Goal: Book appointment/travel/reservation

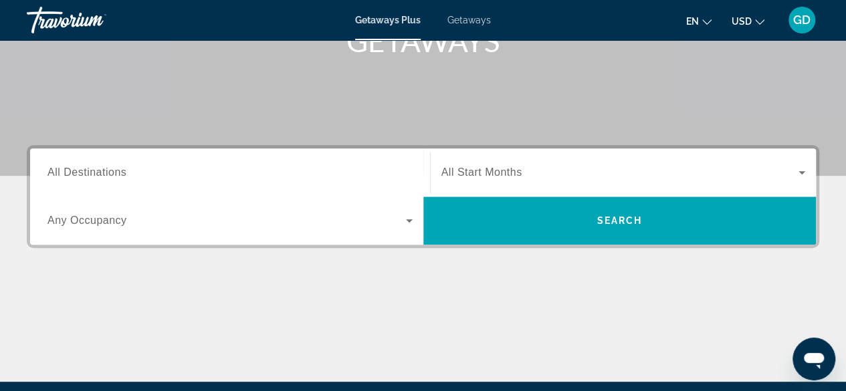
scroll to position [226, 0]
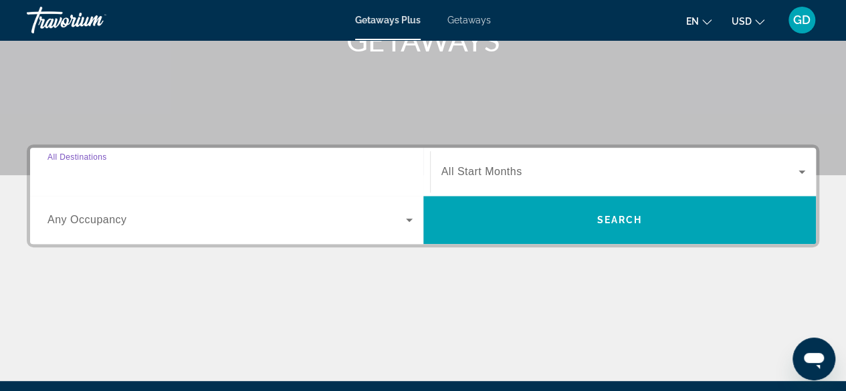
click at [399, 169] on input "Destination All Destinations" at bounding box center [229, 173] width 365 height 16
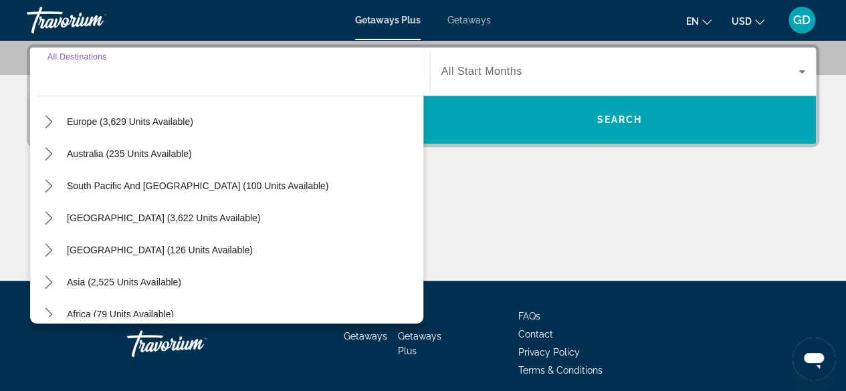
scroll to position [172, 0]
click at [52, 279] on icon "Toggle Asia (2,525 units available) submenu" at bounding box center [48, 281] width 13 height 13
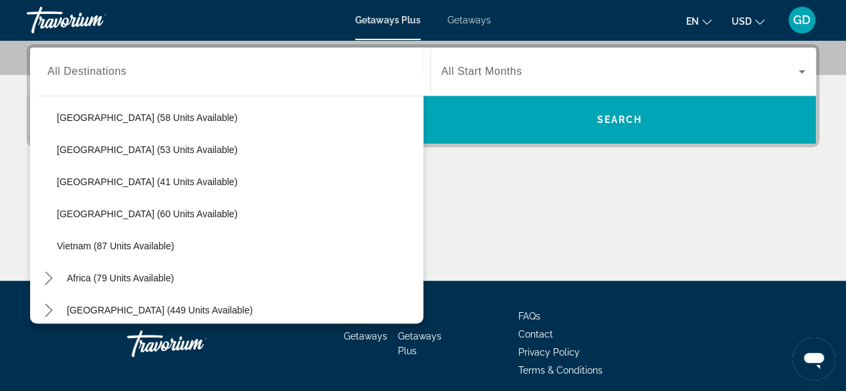
scroll to position [534, 0]
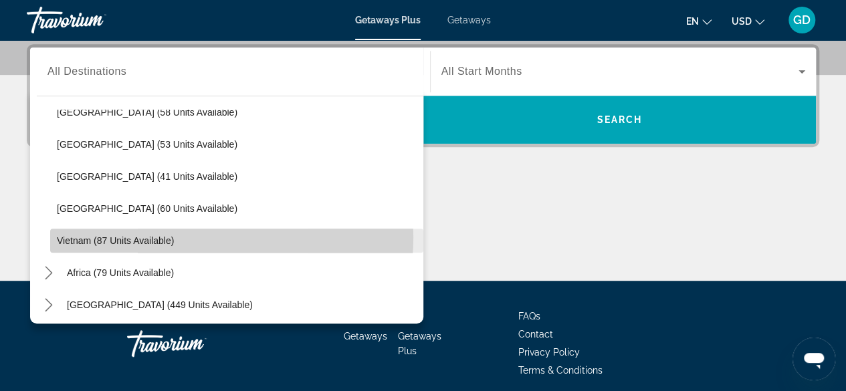
click at [190, 236] on span "Select destination: Vietnam (87 units available)" at bounding box center [236, 241] width 373 height 32
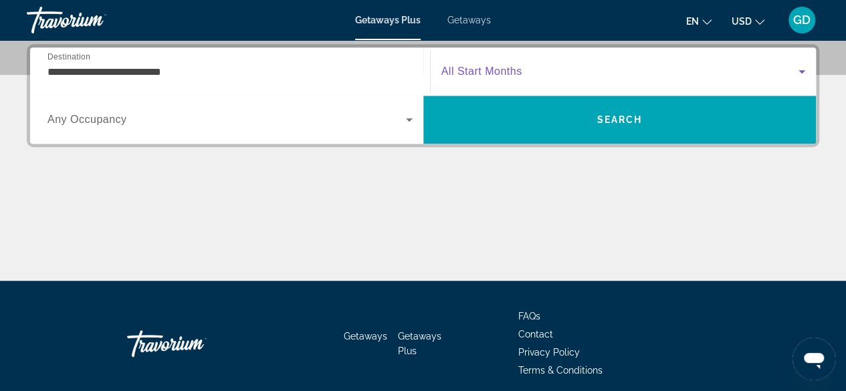
click at [571, 77] on span "Search widget" at bounding box center [621, 72] width 358 height 16
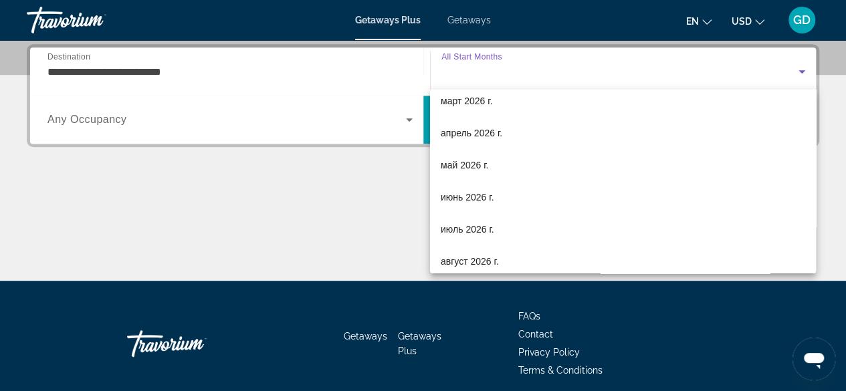
scroll to position [219, 0]
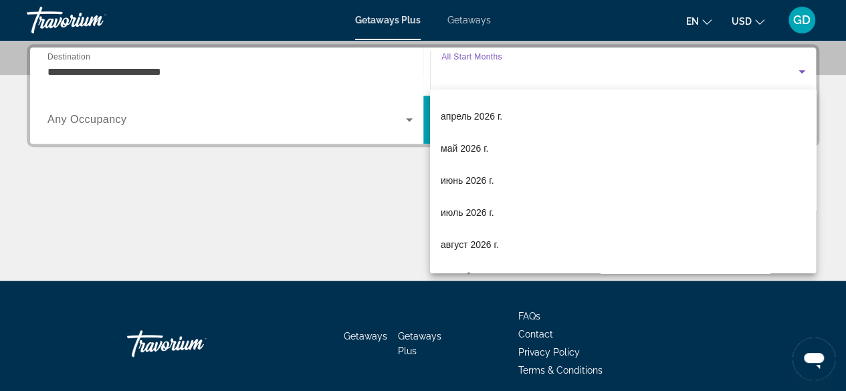
drag, startPoint x: 569, startPoint y: 184, endPoint x: 373, endPoint y: 70, distance: 226.6
click at [373, 70] on div at bounding box center [423, 195] width 846 height 391
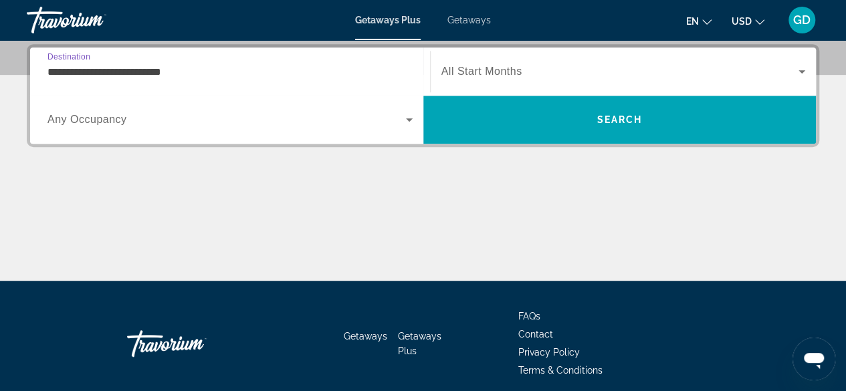
click at [397, 70] on input "**********" at bounding box center [229, 72] width 365 height 16
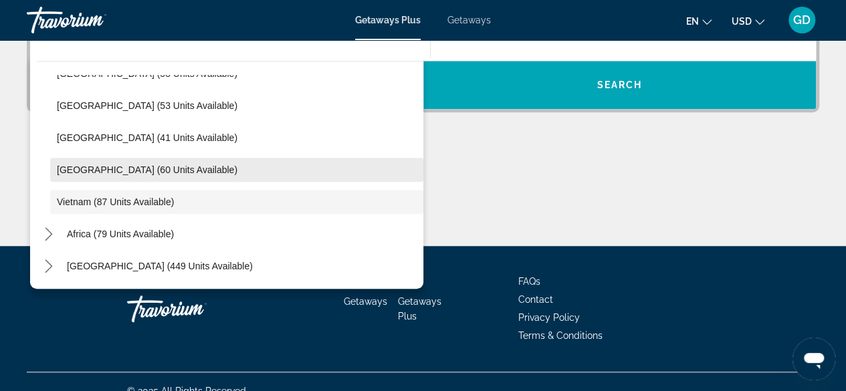
scroll to position [363, 0]
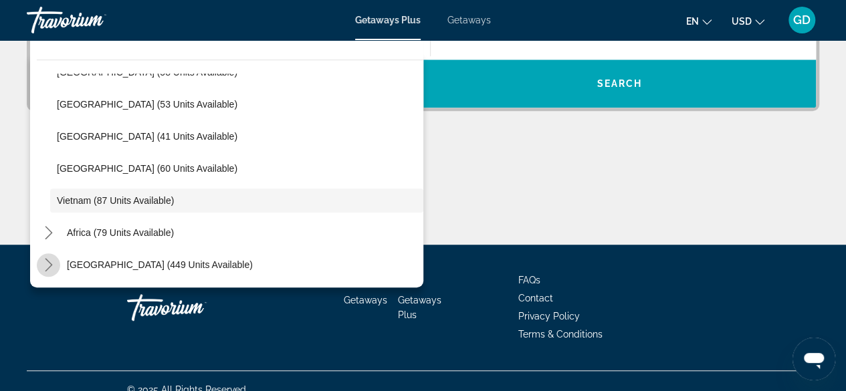
click at [54, 270] on icon "Toggle Middle East (449 units available) submenu" at bounding box center [48, 264] width 13 height 13
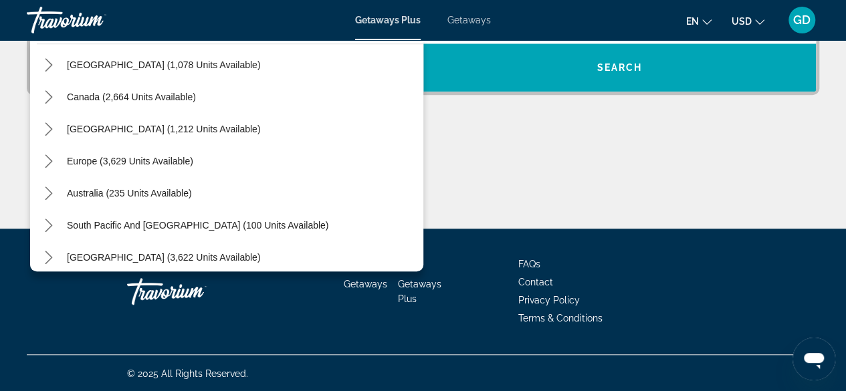
scroll to position [78, 0]
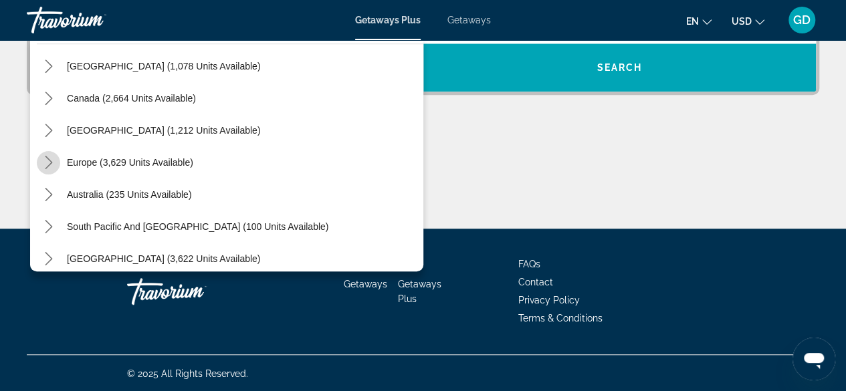
click at [52, 161] on icon "Toggle Europe (3,629 units available) submenu" at bounding box center [48, 162] width 13 height 13
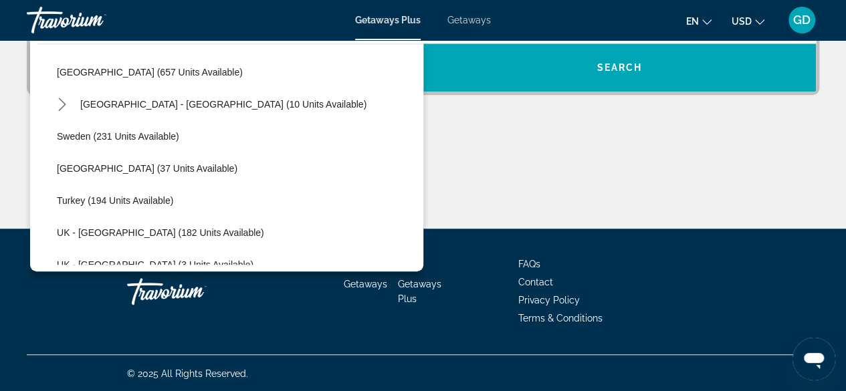
scroll to position [624, 0]
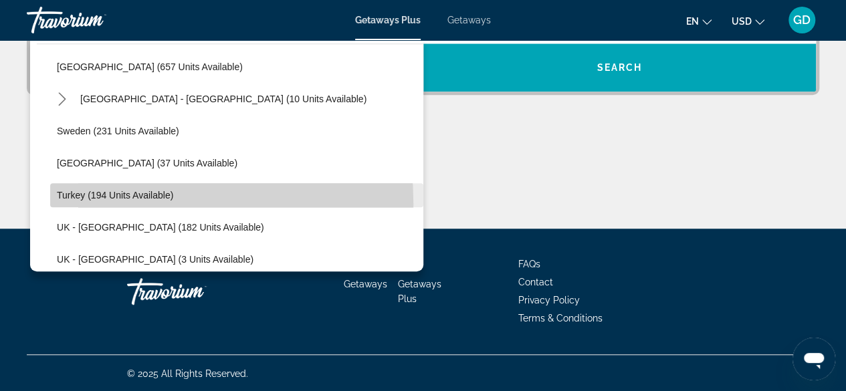
click at [76, 202] on span "Select destination: Turkey (194 units available)" at bounding box center [236, 195] width 373 height 32
type input "**********"
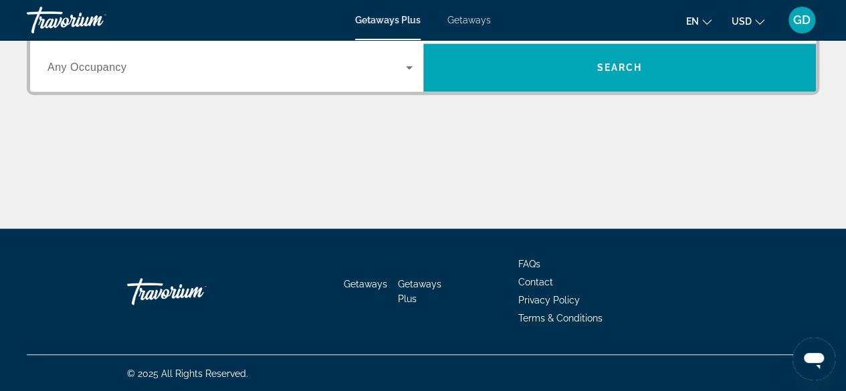
scroll to position [326, 0]
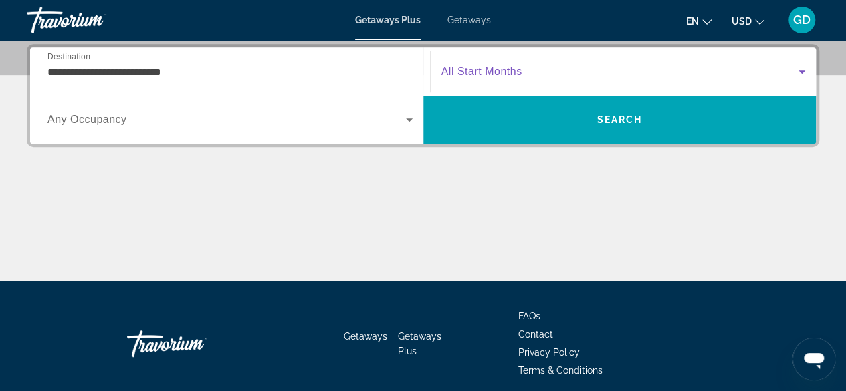
click at [559, 69] on span "Search widget" at bounding box center [621, 72] width 358 height 16
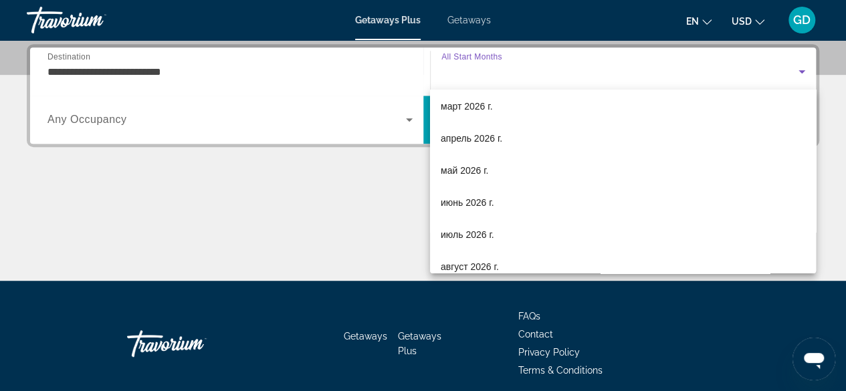
scroll to position [198, 0]
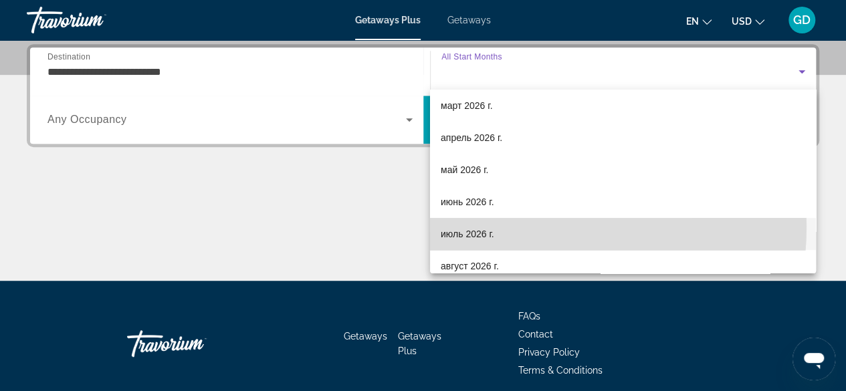
click at [494, 226] on mat-option "июль 2026 г." at bounding box center [623, 234] width 386 height 32
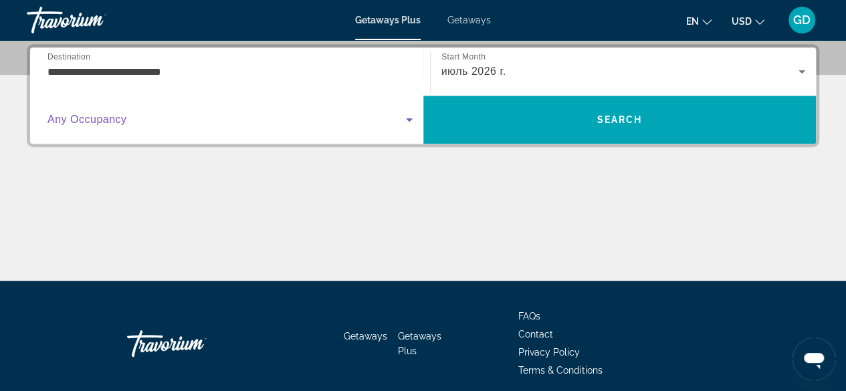
click at [397, 120] on span "Search widget" at bounding box center [226, 120] width 359 height 16
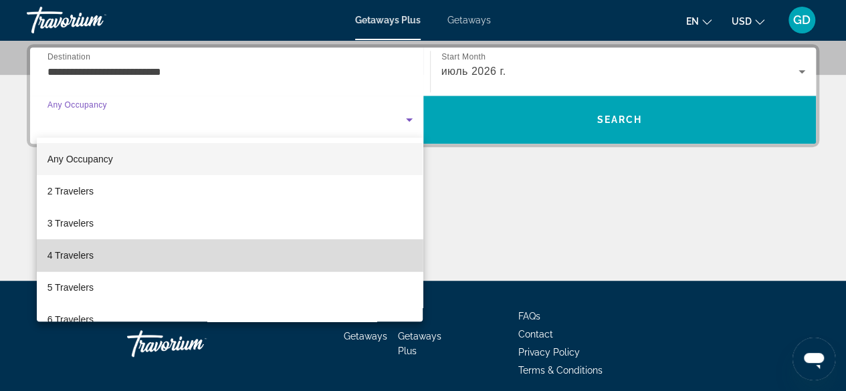
click at [272, 250] on mat-option "4 Travelers" at bounding box center [230, 256] width 387 height 32
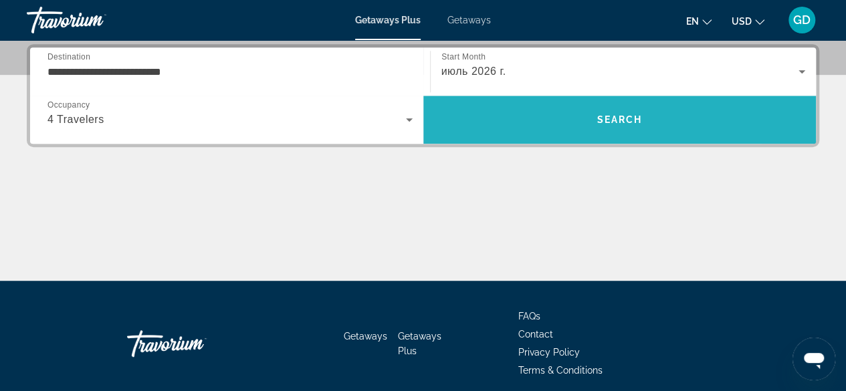
click at [619, 119] on span "Search" at bounding box center [619, 119] width 45 height 11
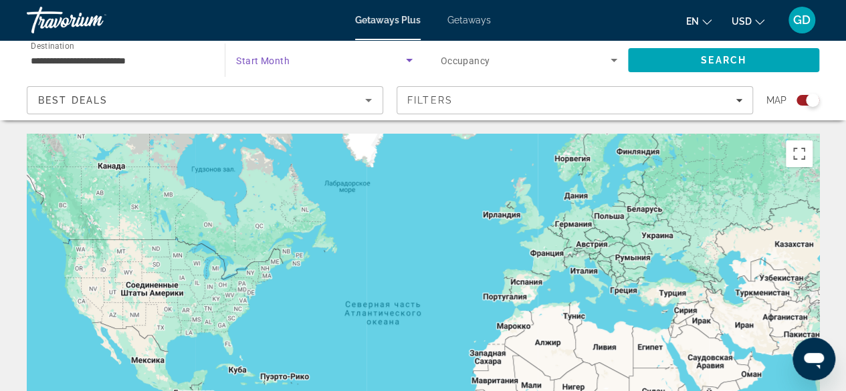
click at [410, 60] on icon "Search widget" at bounding box center [409, 60] width 7 height 3
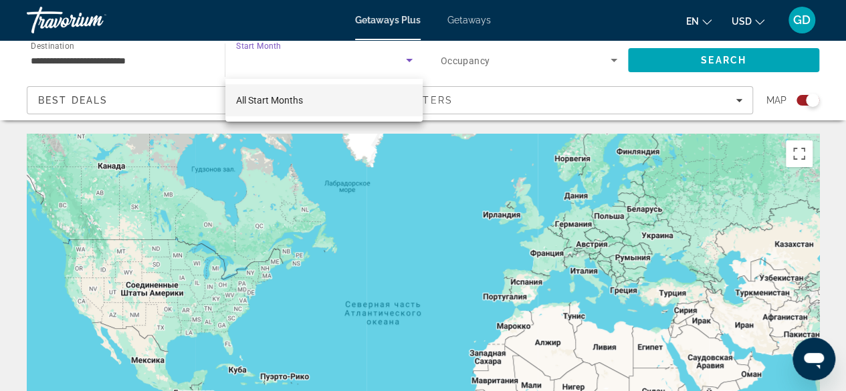
click at [410, 60] on div at bounding box center [423, 195] width 846 height 391
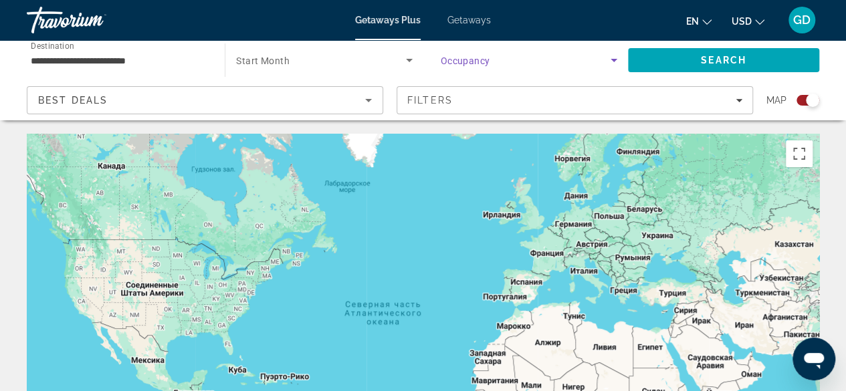
click at [542, 62] on span "Search widget" at bounding box center [526, 60] width 170 height 16
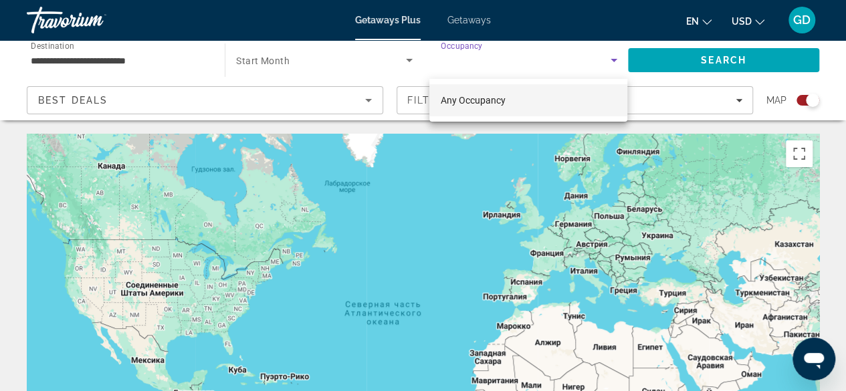
click at [542, 62] on div at bounding box center [423, 195] width 846 height 391
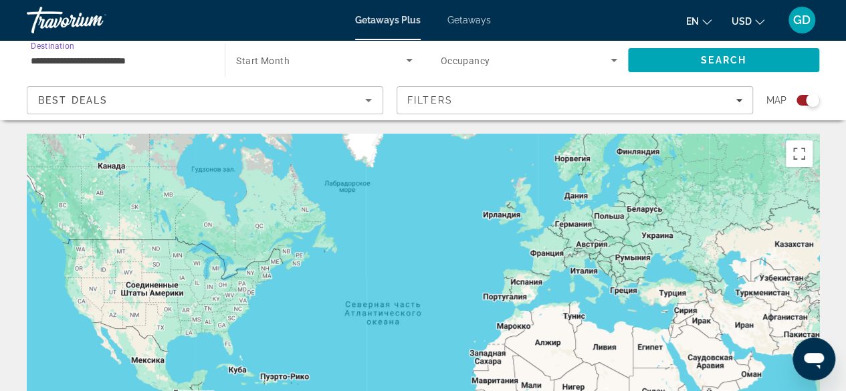
click at [169, 66] on input "**********" at bounding box center [119, 61] width 177 height 16
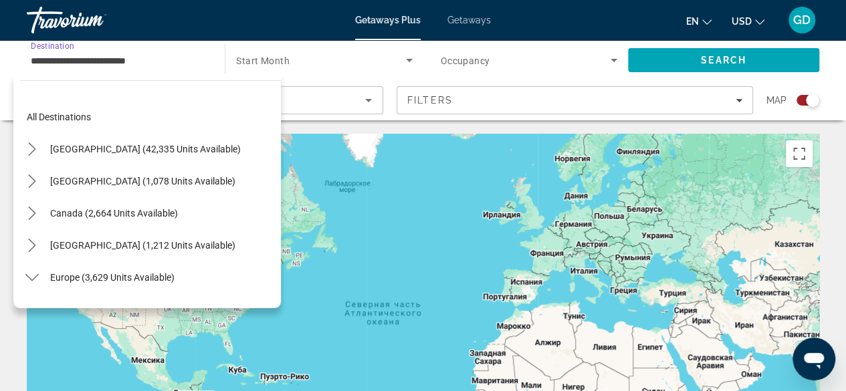
scroll to position [658, 0]
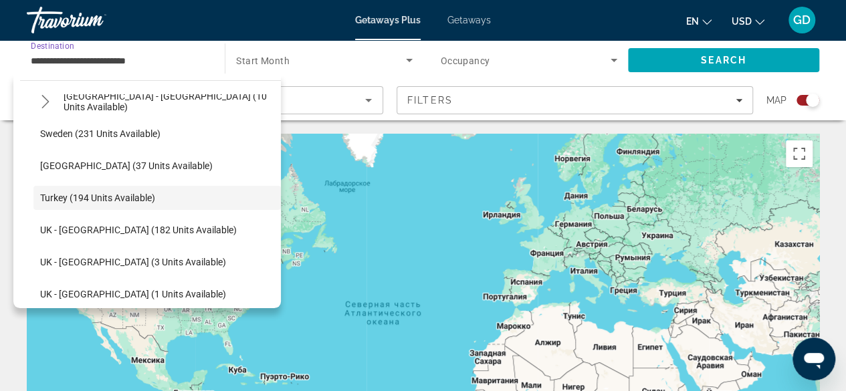
click at [169, 66] on input "**********" at bounding box center [119, 61] width 177 height 16
click at [407, 61] on icon "Search widget" at bounding box center [409, 60] width 7 height 3
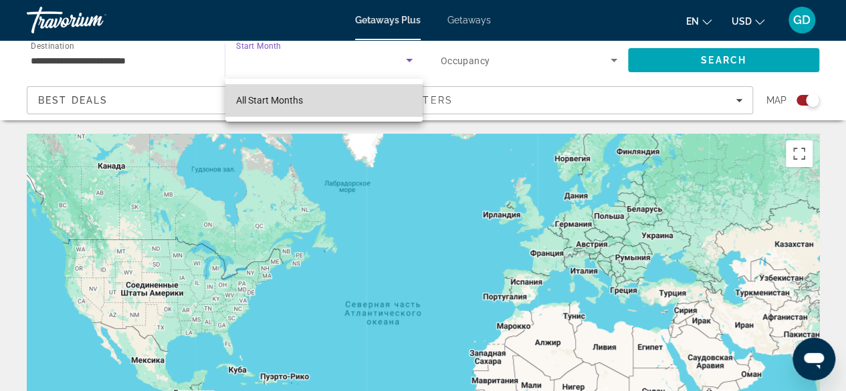
click at [294, 114] on mat-option "All Start Months" at bounding box center [324, 100] width 198 height 32
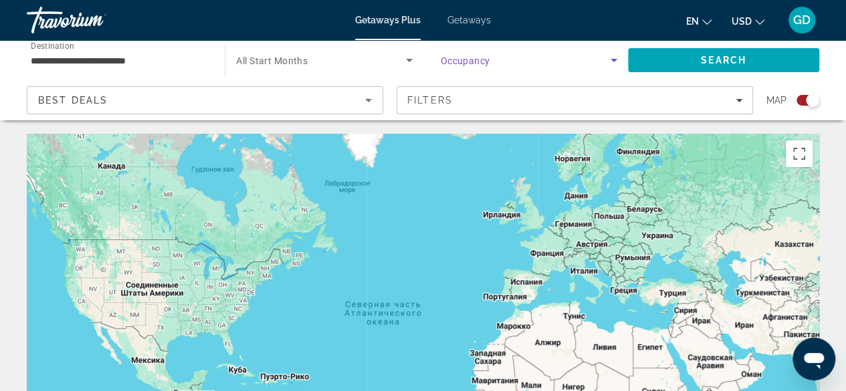
click at [593, 57] on span "Search widget" at bounding box center [526, 60] width 170 height 16
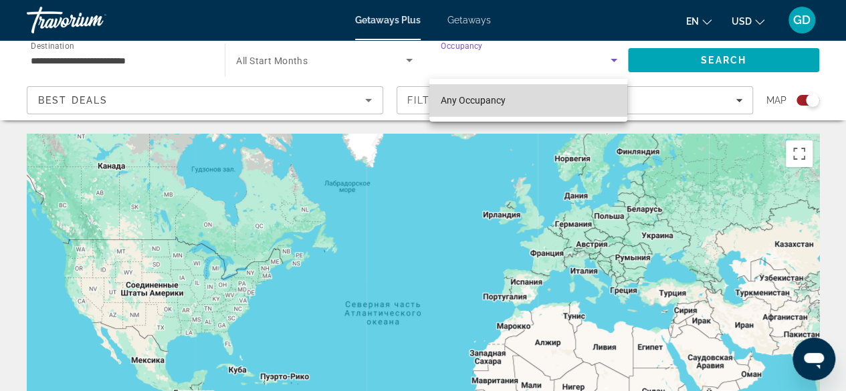
click at [507, 96] on mat-option "Any Occupancy" at bounding box center [528, 100] width 198 height 32
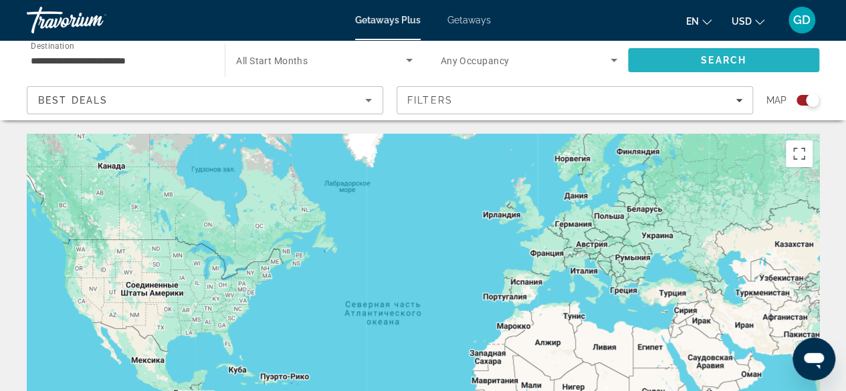
click at [681, 57] on span "Search" at bounding box center [723, 60] width 191 height 32
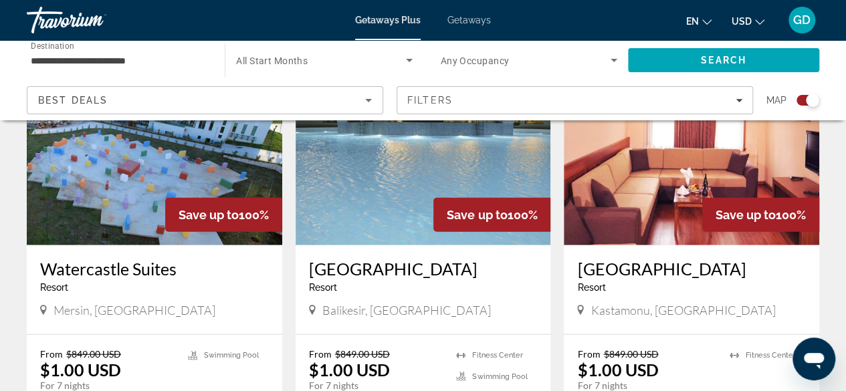
scroll to position [1511, 0]
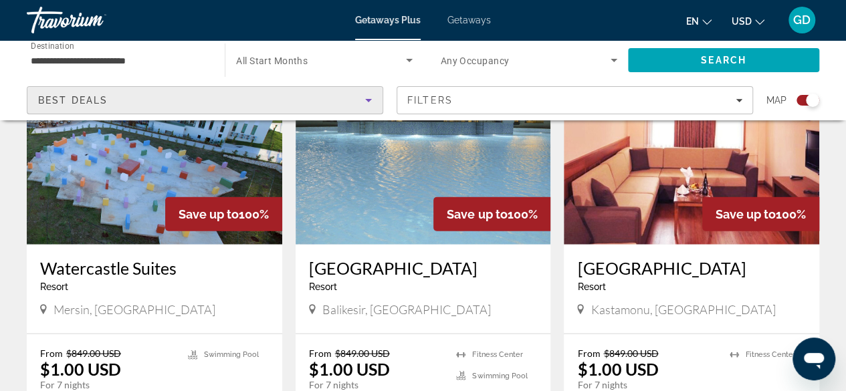
click at [364, 100] on icon "Sort by" at bounding box center [369, 100] width 16 height 16
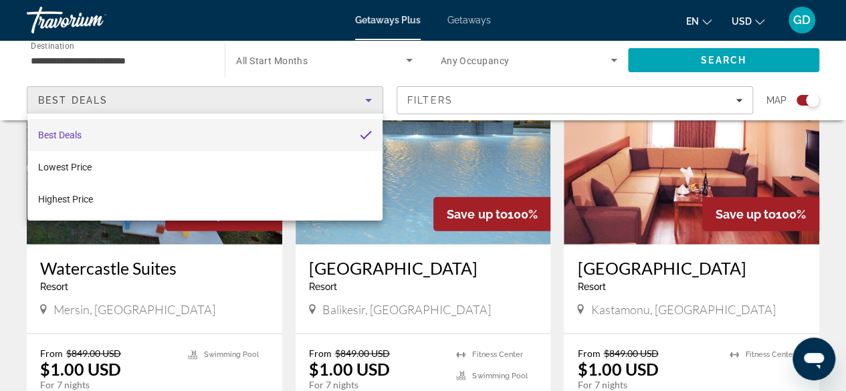
click at [514, 101] on div at bounding box center [423, 195] width 846 height 391
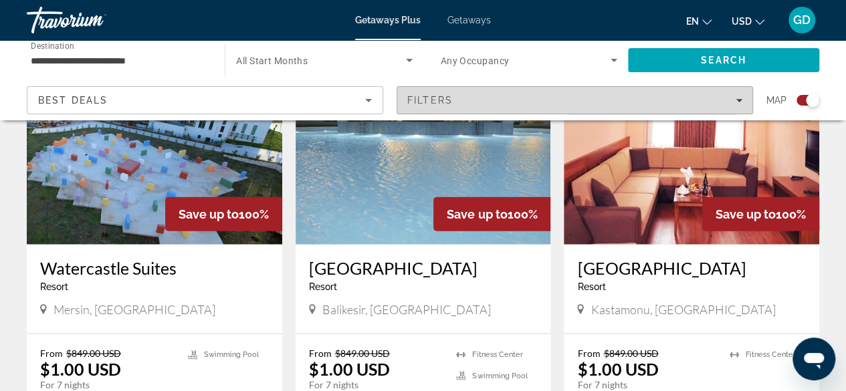
click at [741, 100] on icon "Filters" at bounding box center [739, 100] width 7 height 3
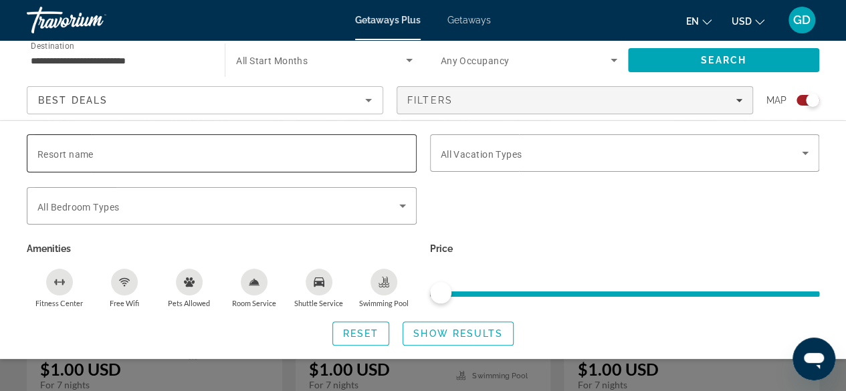
click at [387, 161] on div "Search widget" at bounding box center [221, 153] width 369 height 38
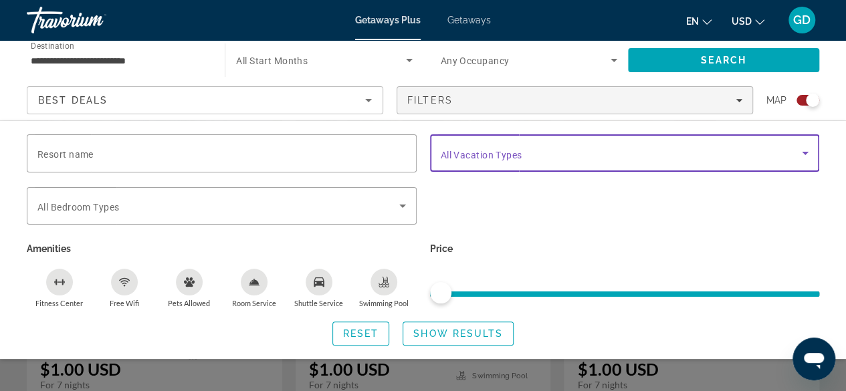
click at [805, 157] on icon "Search widget" at bounding box center [805, 153] width 16 height 16
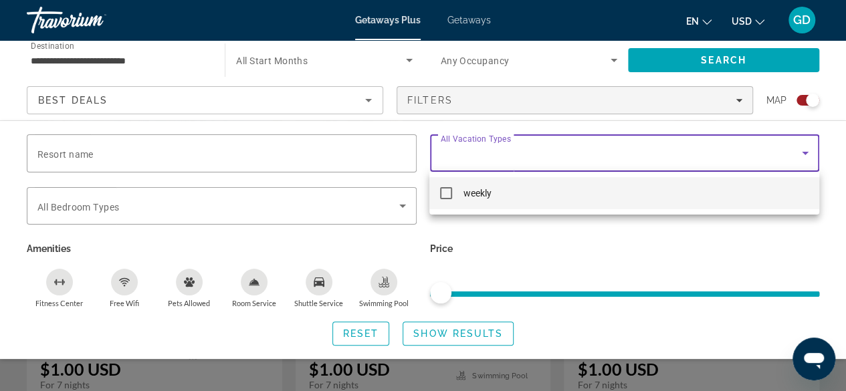
click at [805, 157] on div at bounding box center [423, 195] width 846 height 391
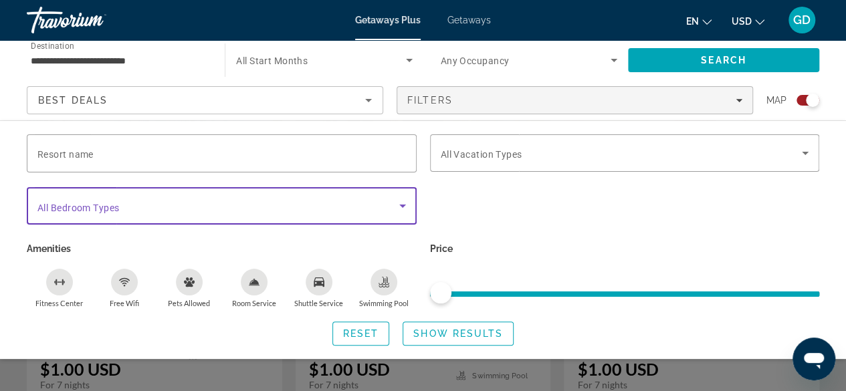
click at [407, 211] on icon "Search widget" at bounding box center [403, 206] width 16 height 16
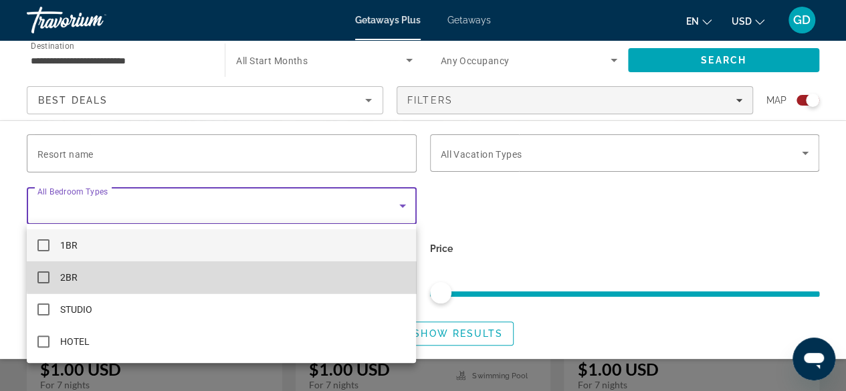
click at [259, 274] on mat-option "2BR" at bounding box center [221, 278] width 389 height 32
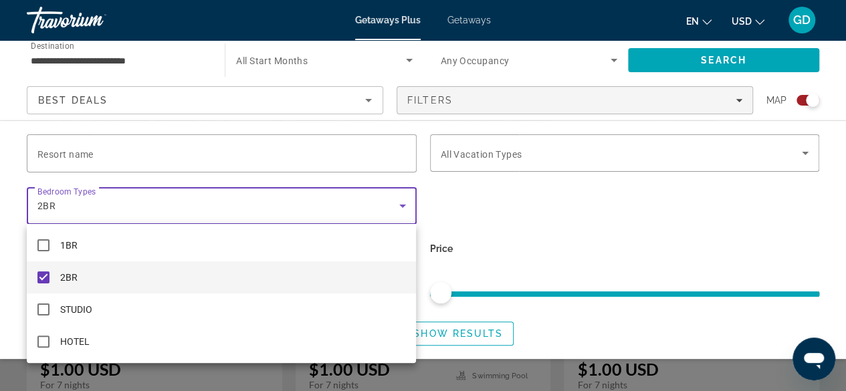
click at [561, 259] on div at bounding box center [423, 195] width 846 height 391
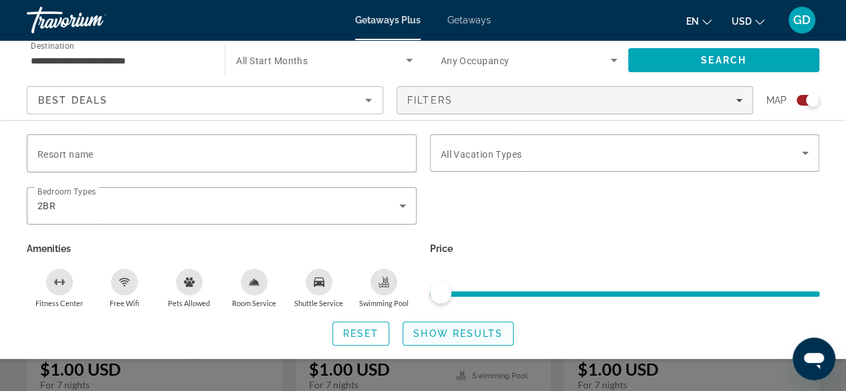
click at [462, 331] on span "Show Results" at bounding box center [458, 333] width 90 height 11
click at [601, 366] on div "Search widget" at bounding box center [423, 296] width 846 height 191
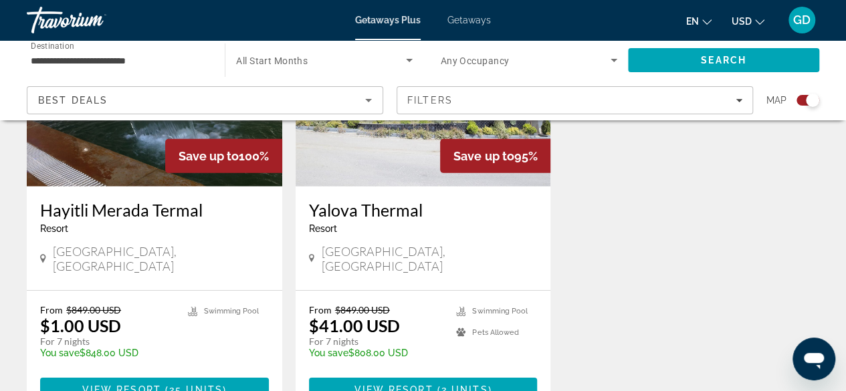
scroll to position [2024, 0]
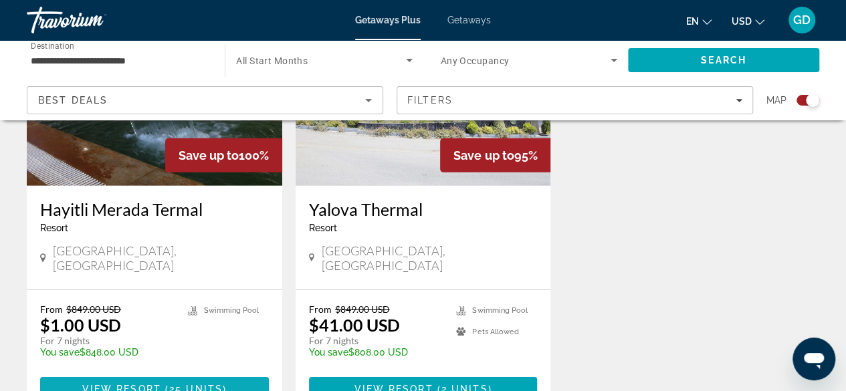
click at [164, 373] on span "Main content" at bounding box center [154, 389] width 229 height 32
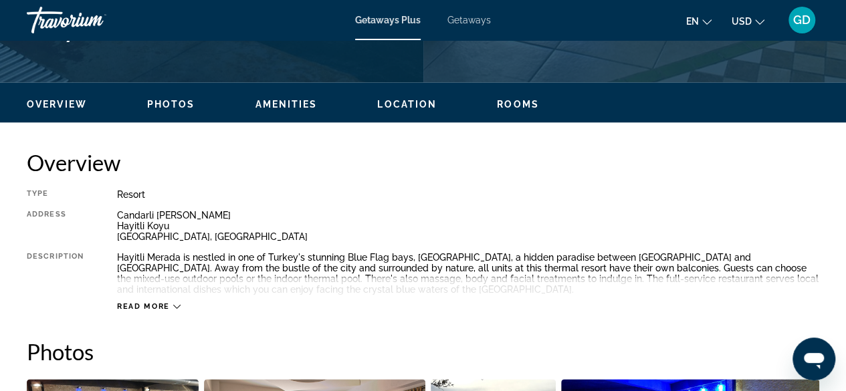
scroll to position [594, 0]
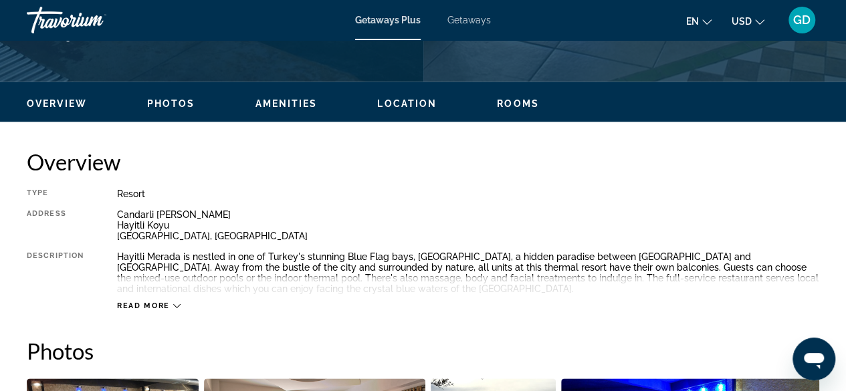
click at [165, 306] on span "Read more" at bounding box center [143, 306] width 53 height 9
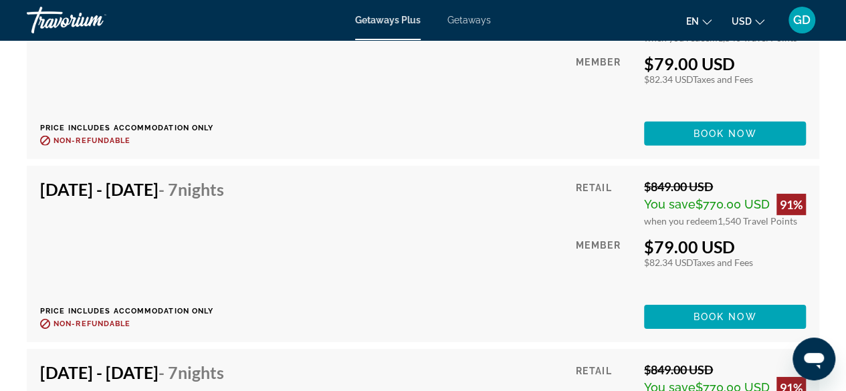
scroll to position [4540, 0]
